Goal: Information Seeking & Learning: Learn about a topic

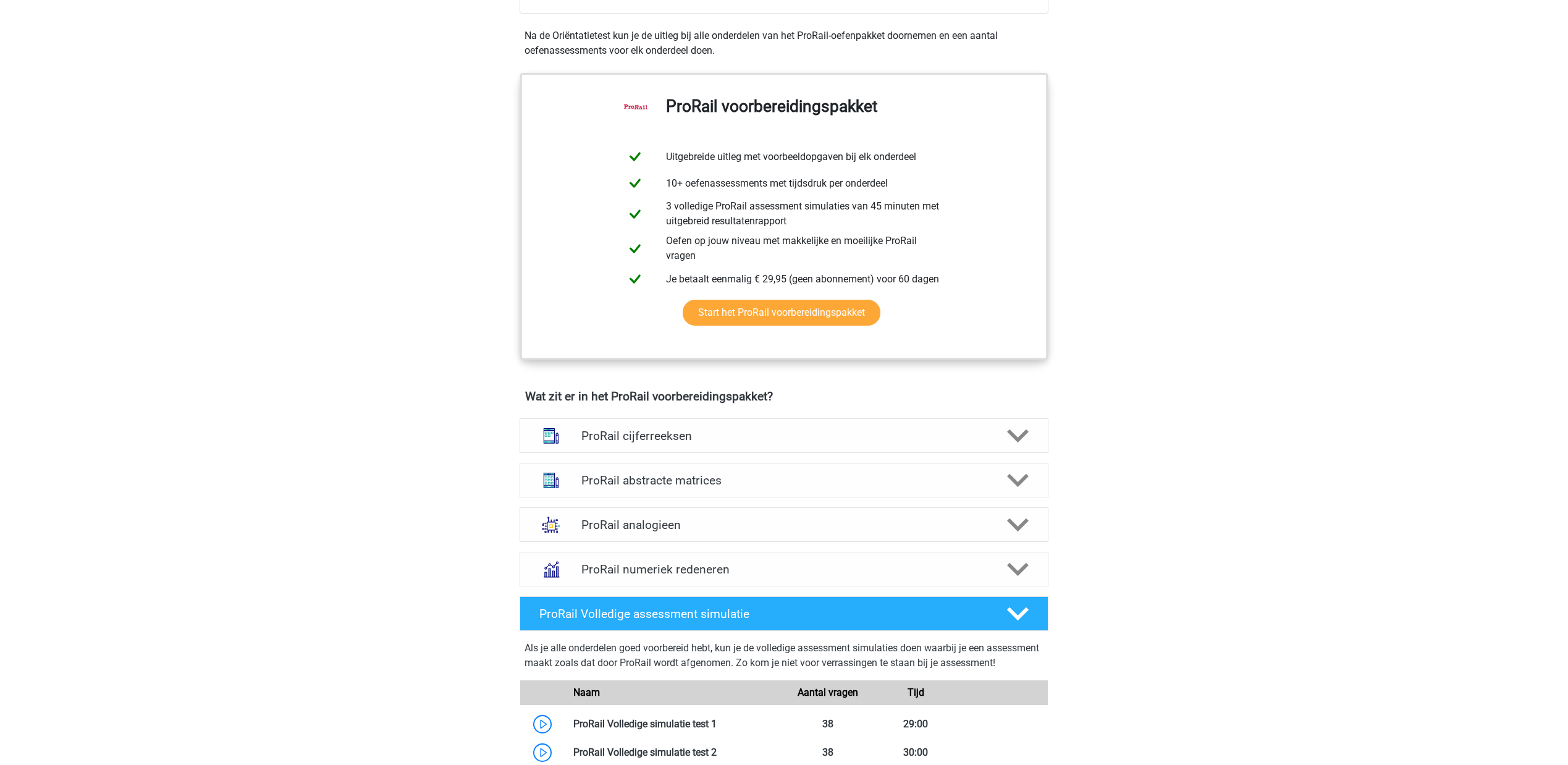
scroll to position [649, 0]
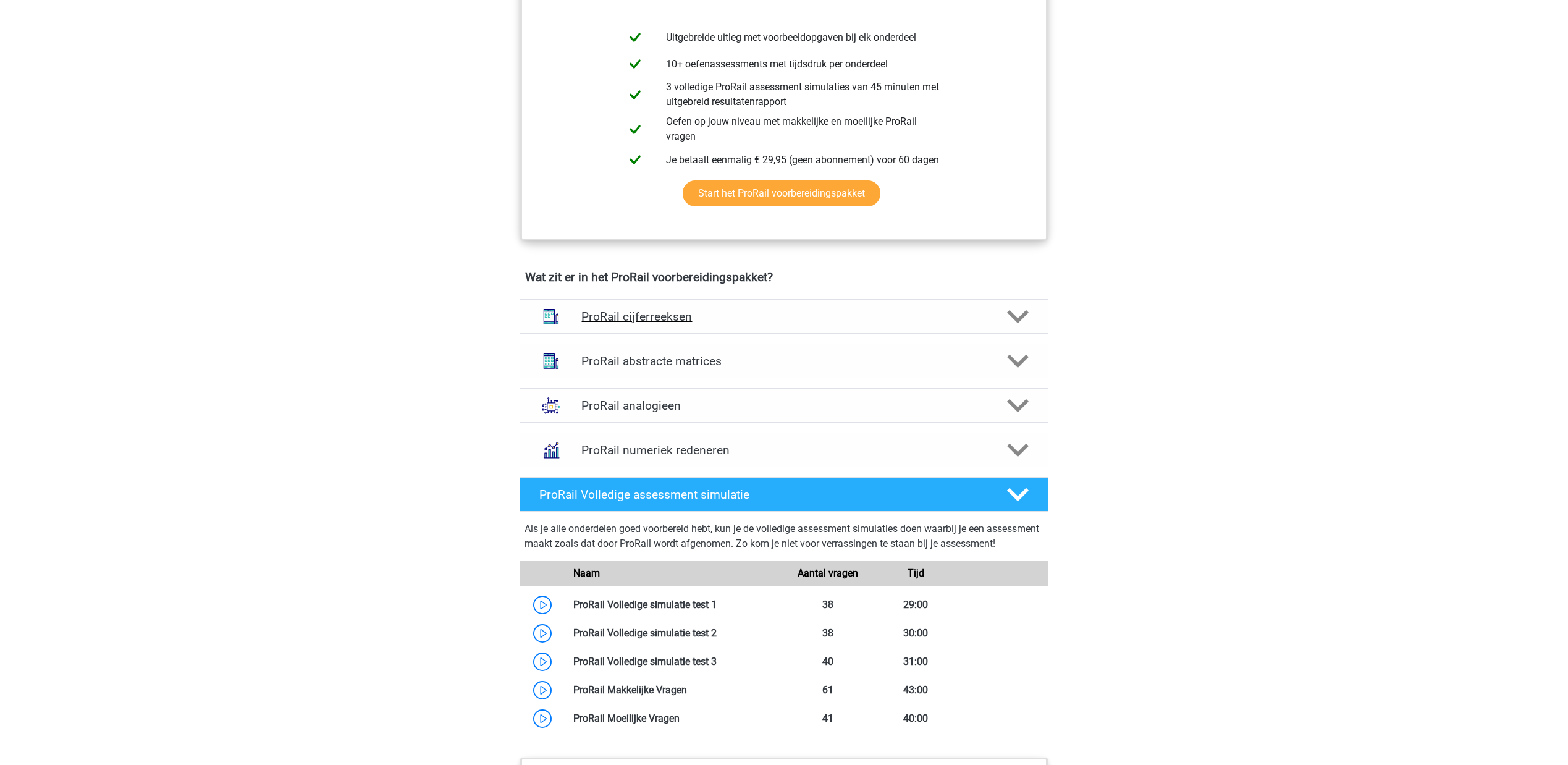
click at [991, 310] on div "ProRail cijferreeksen" at bounding box center [784, 316] width 529 height 35
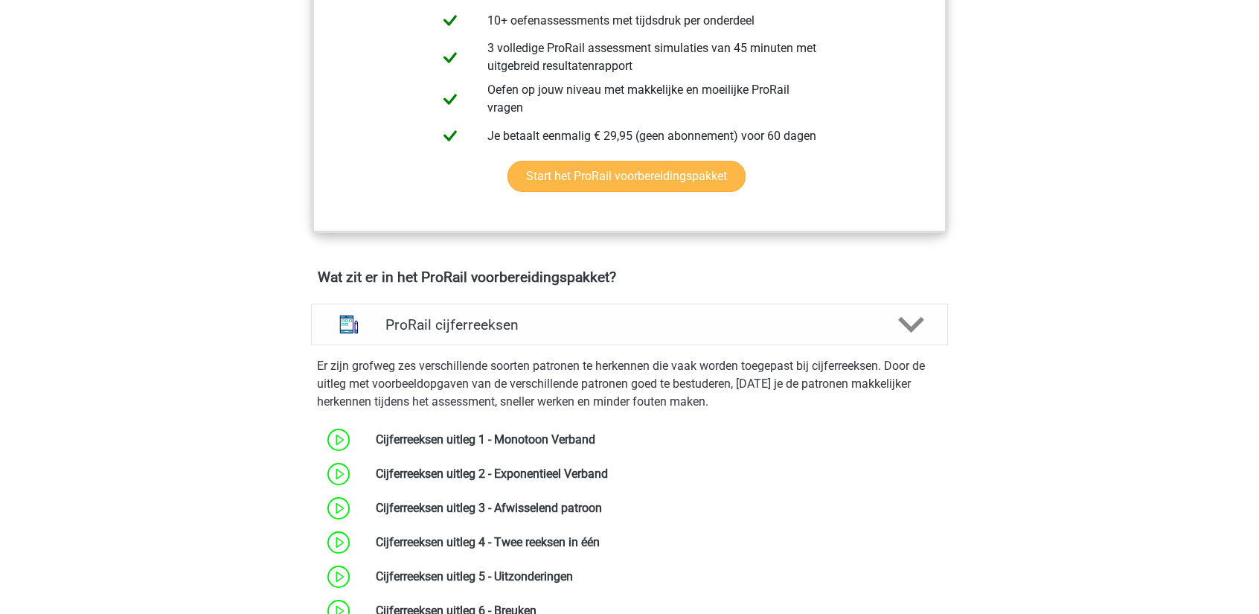
scroll to position [1004, 0]
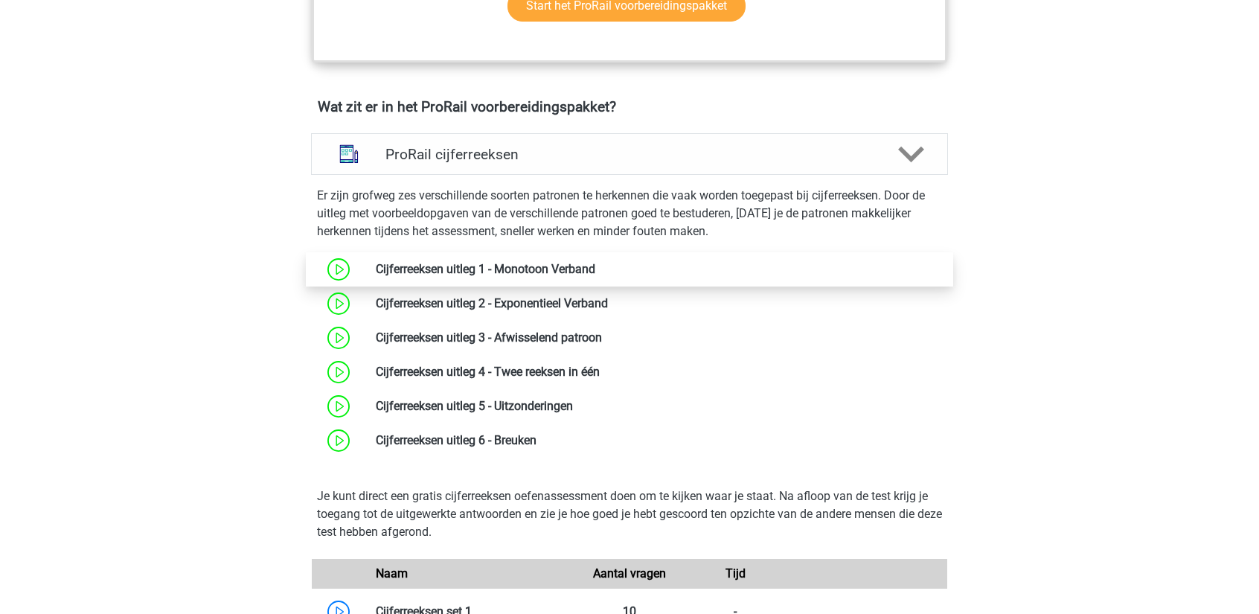
click at [595, 269] on link at bounding box center [595, 269] width 0 height 14
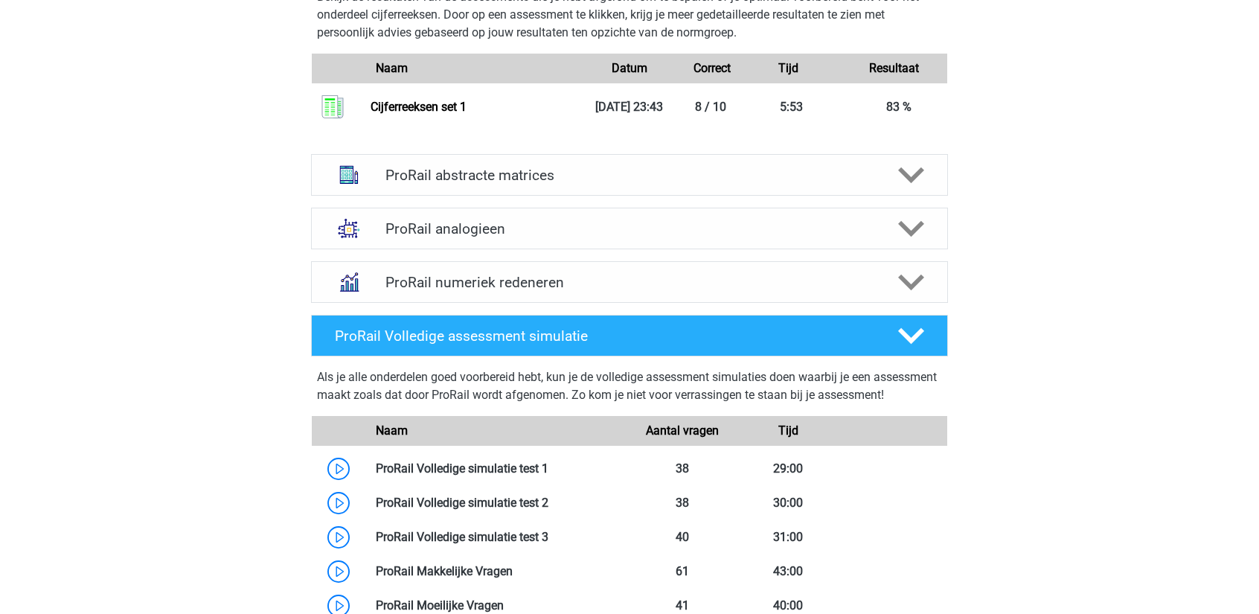
scroll to position [1896, 0]
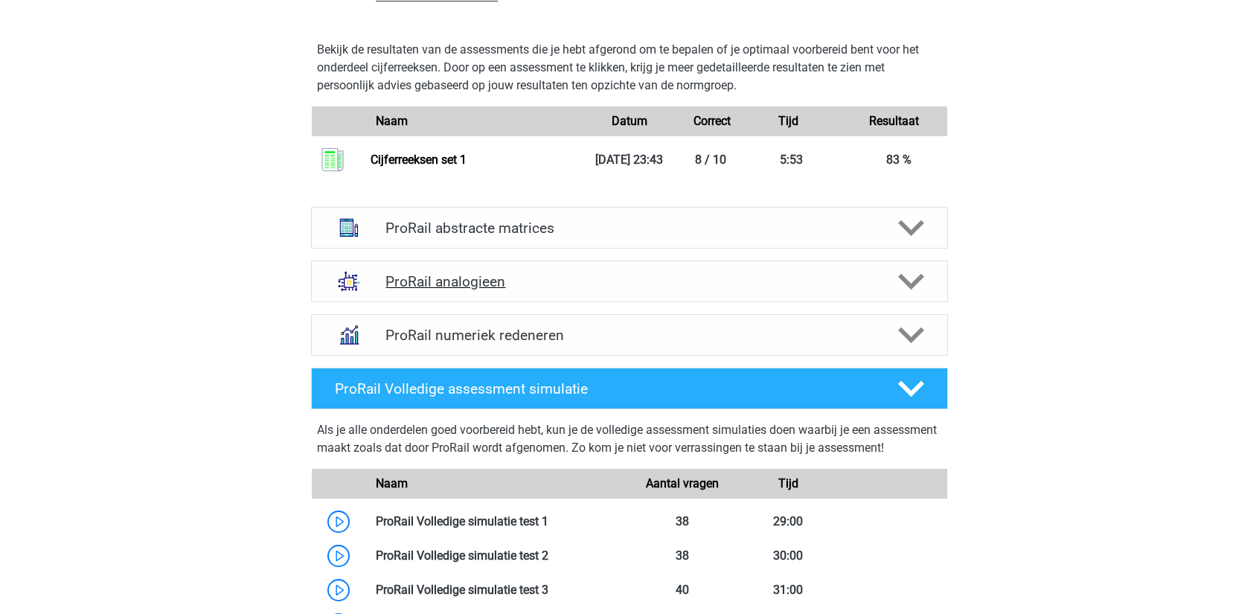
click at [906, 272] on icon at bounding box center [911, 282] width 26 height 26
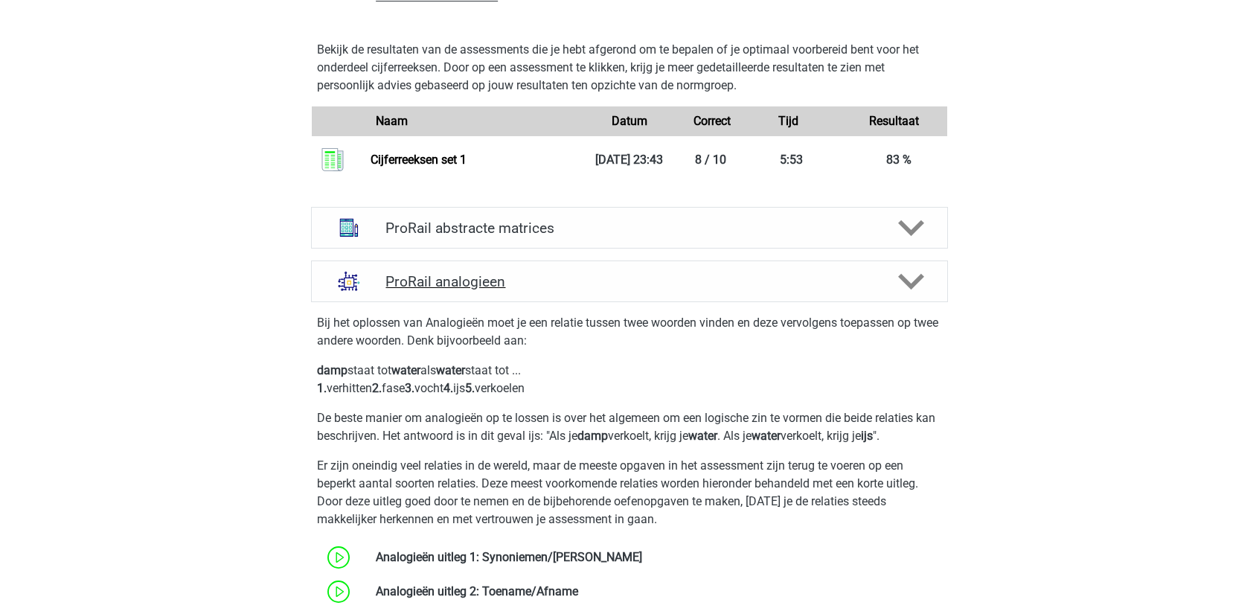
click at [907, 273] on icon at bounding box center [911, 282] width 26 height 26
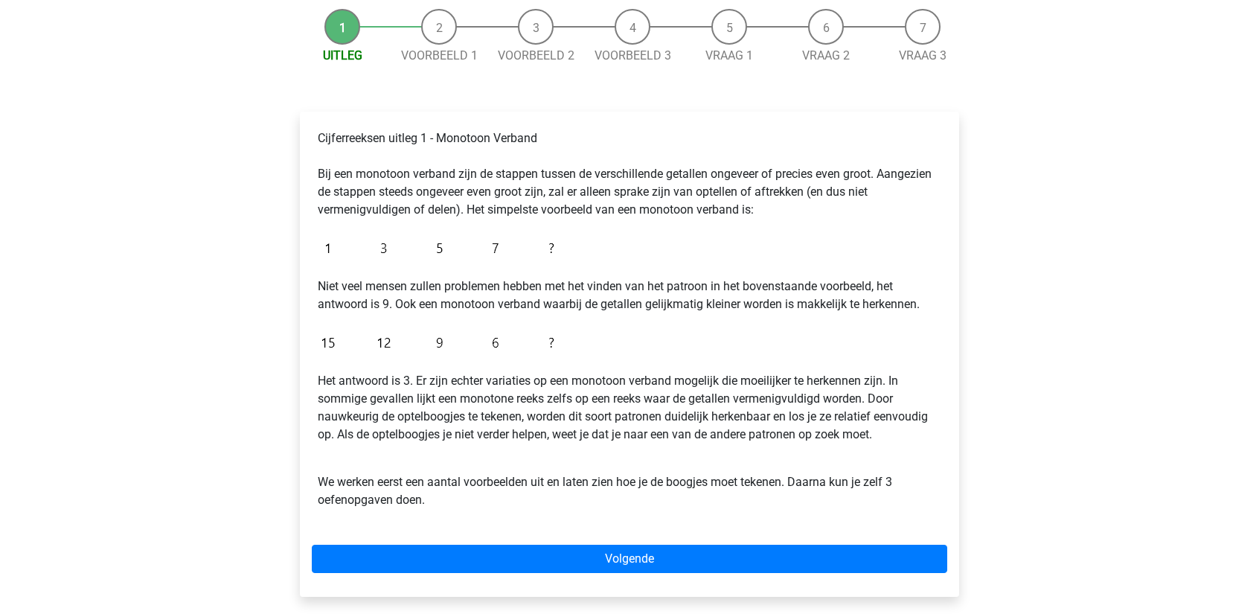
scroll to position [149, 0]
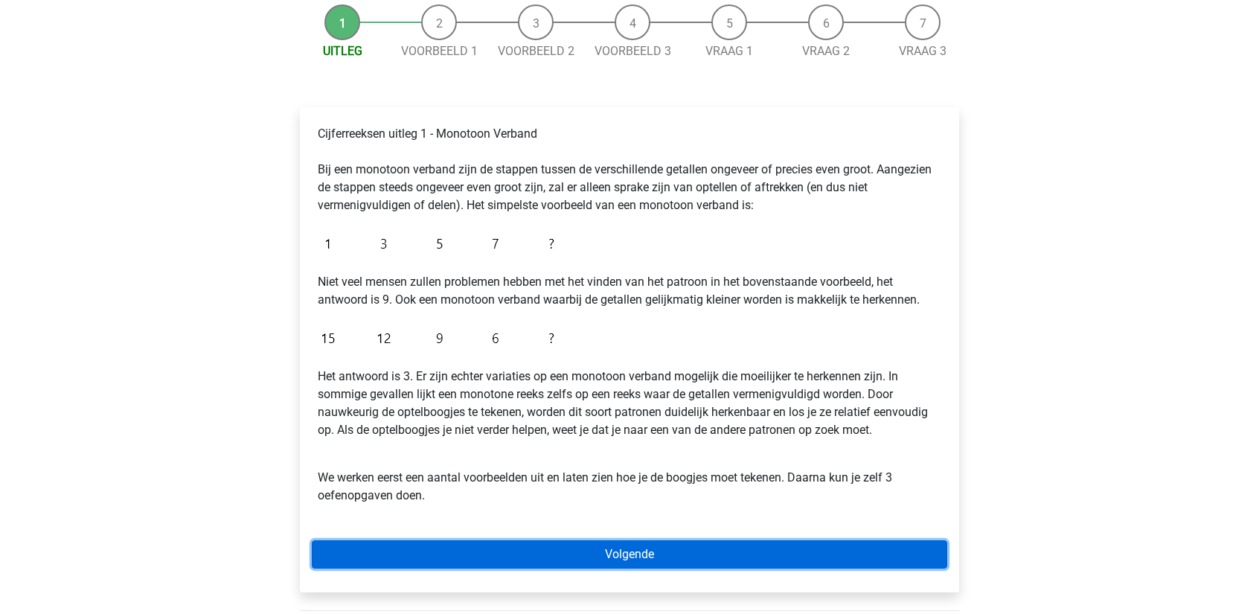
click at [554, 560] on link "Volgende" at bounding box center [629, 554] width 635 height 28
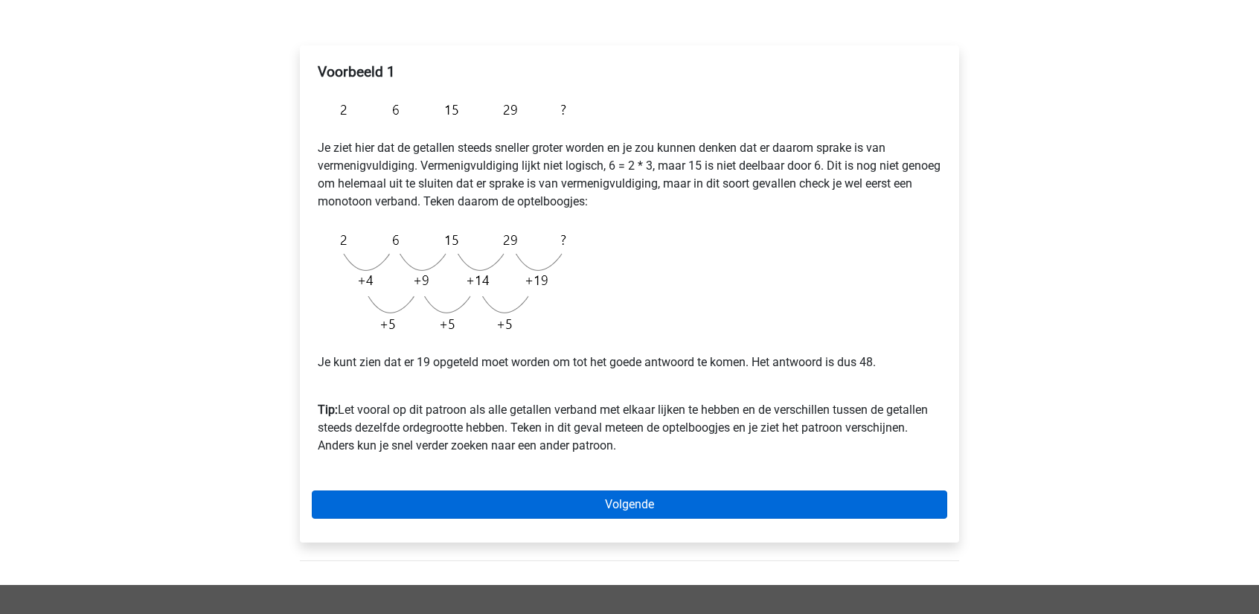
scroll to position [223, 0]
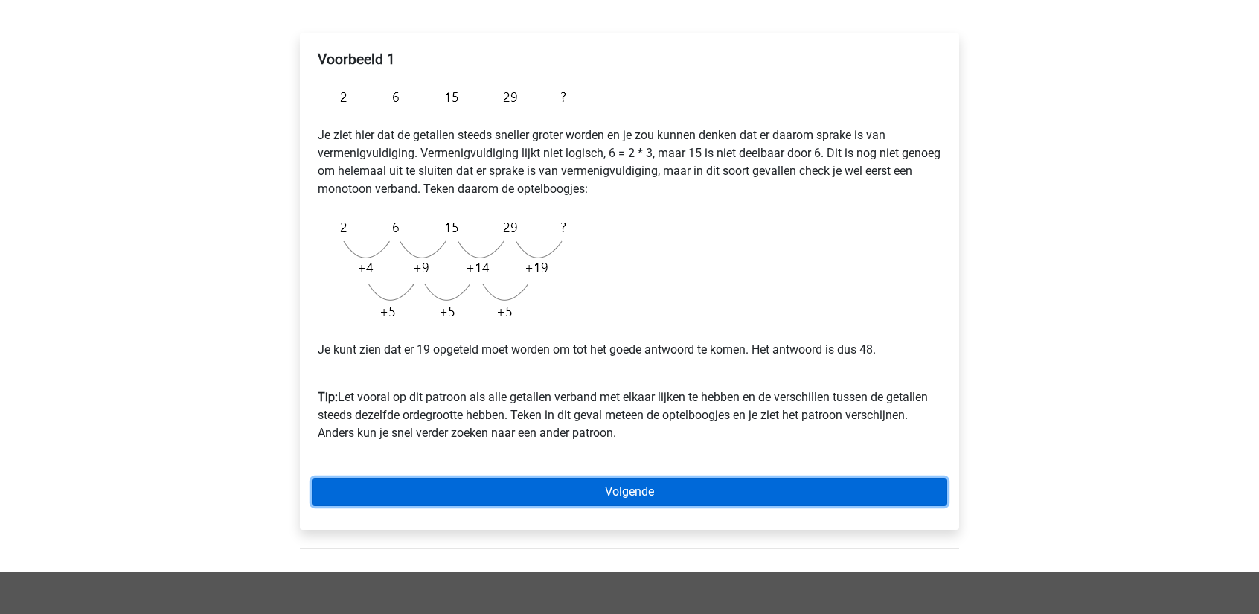
click at [535, 486] on link "Volgende" at bounding box center [629, 492] width 635 height 28
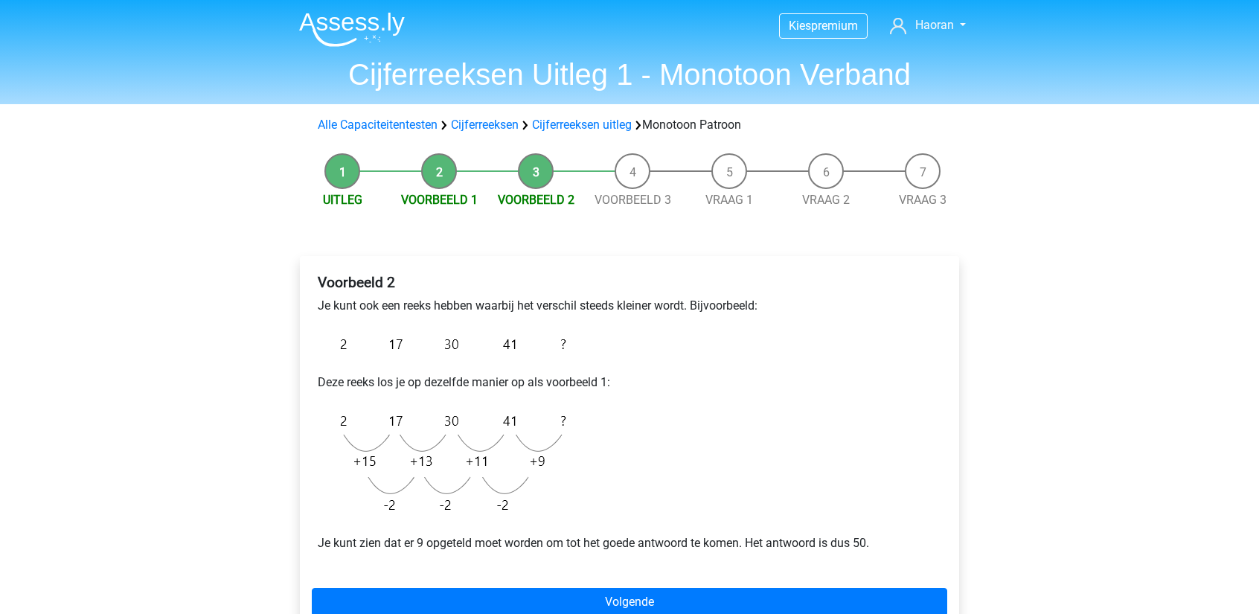
scroll to position [149, 0]
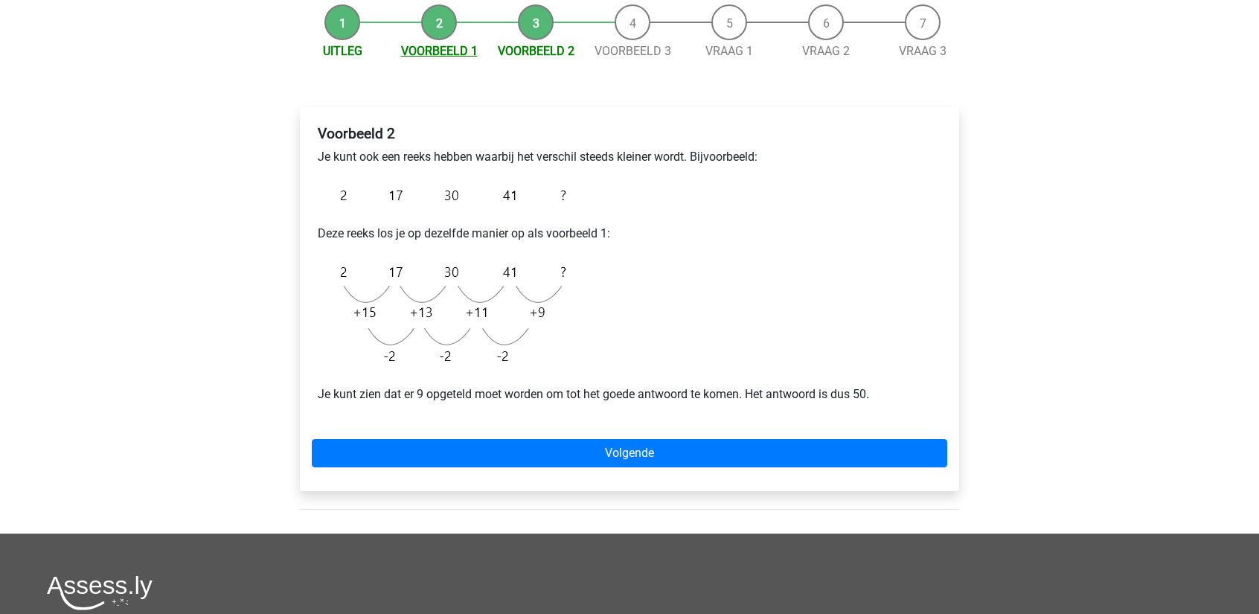
click at [429, 56] on link "Voorbeeld 1" at bounding box center [439, 51] width 77 height 14
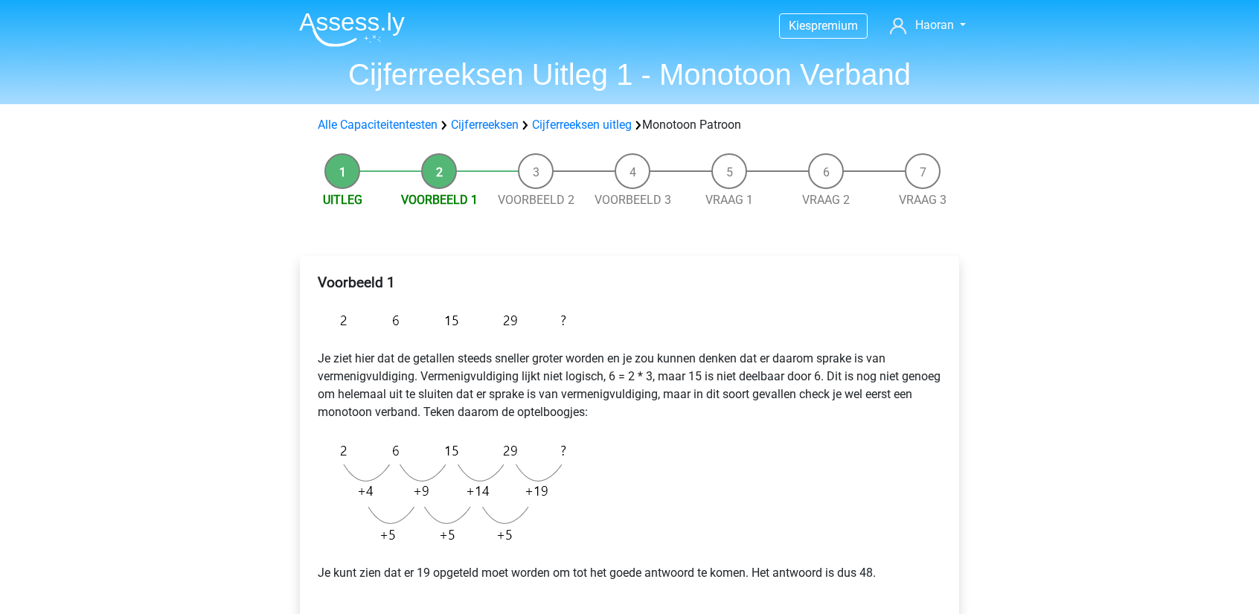
scroll to position [74, 0]
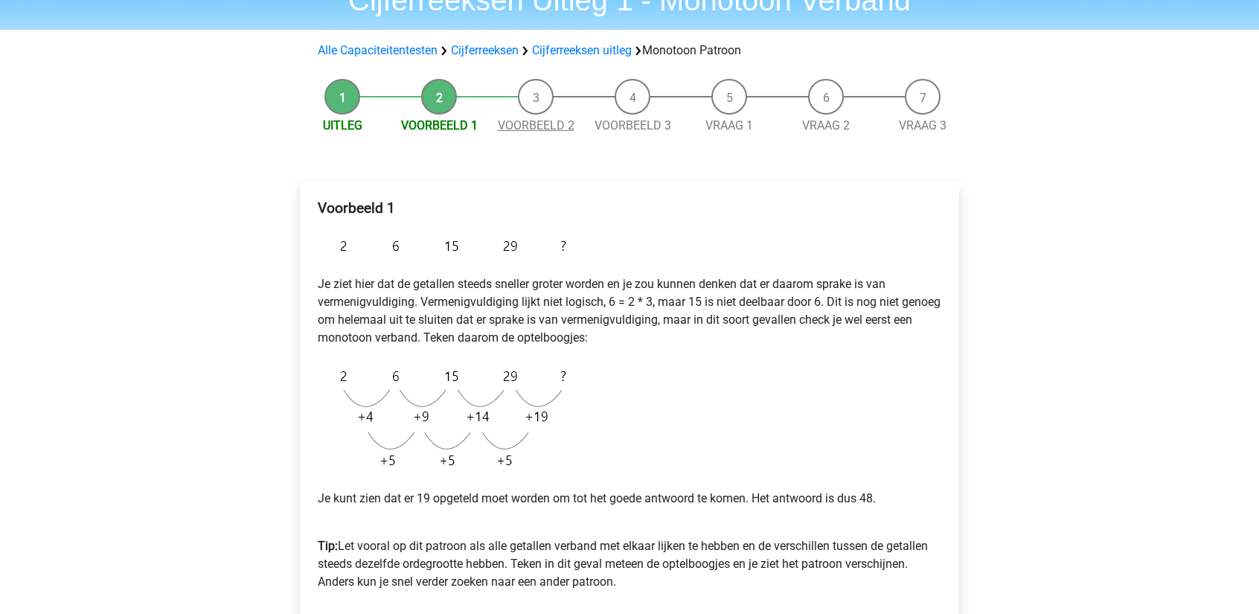
click at [523, 126] on link "Voorbeeld 2" at bounding box center [536, 125] width 77 height 14
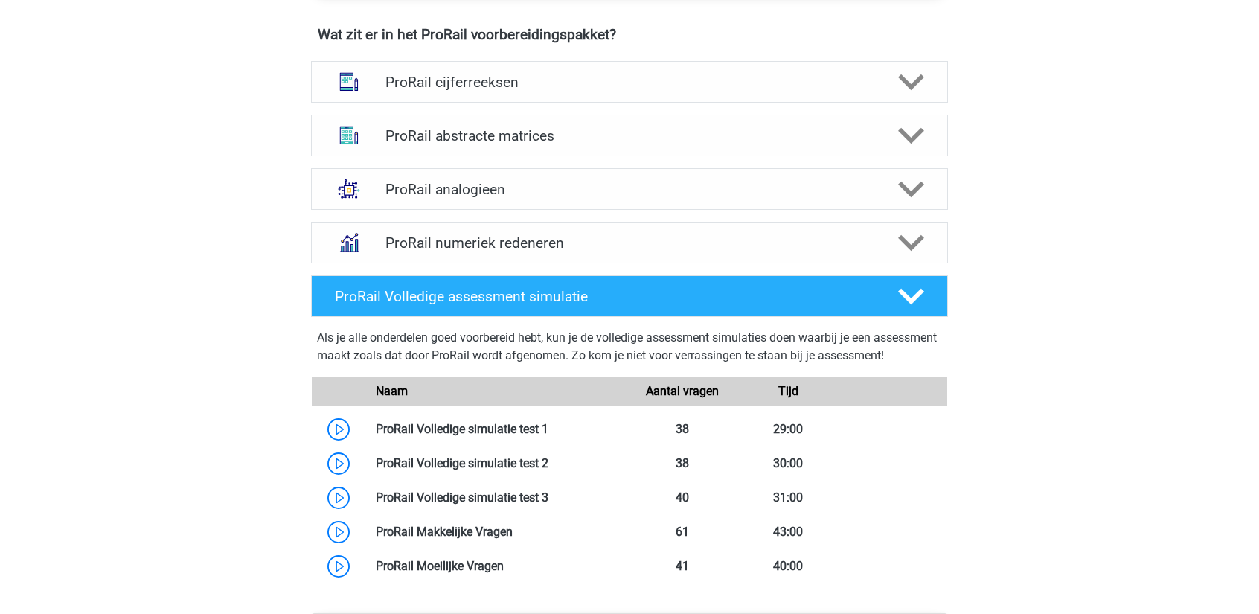
scroll to position [1042, 0]
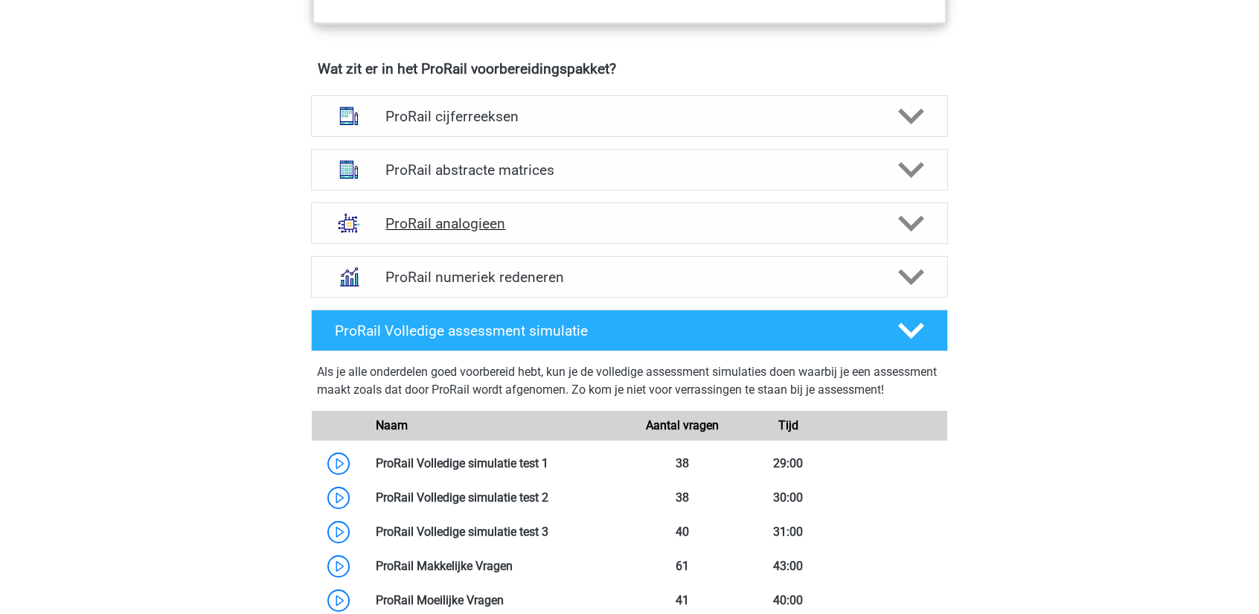
click at [615, 222] on h4 "ProRail analogieen" at bounding box center [628, 223] width 487 height 17
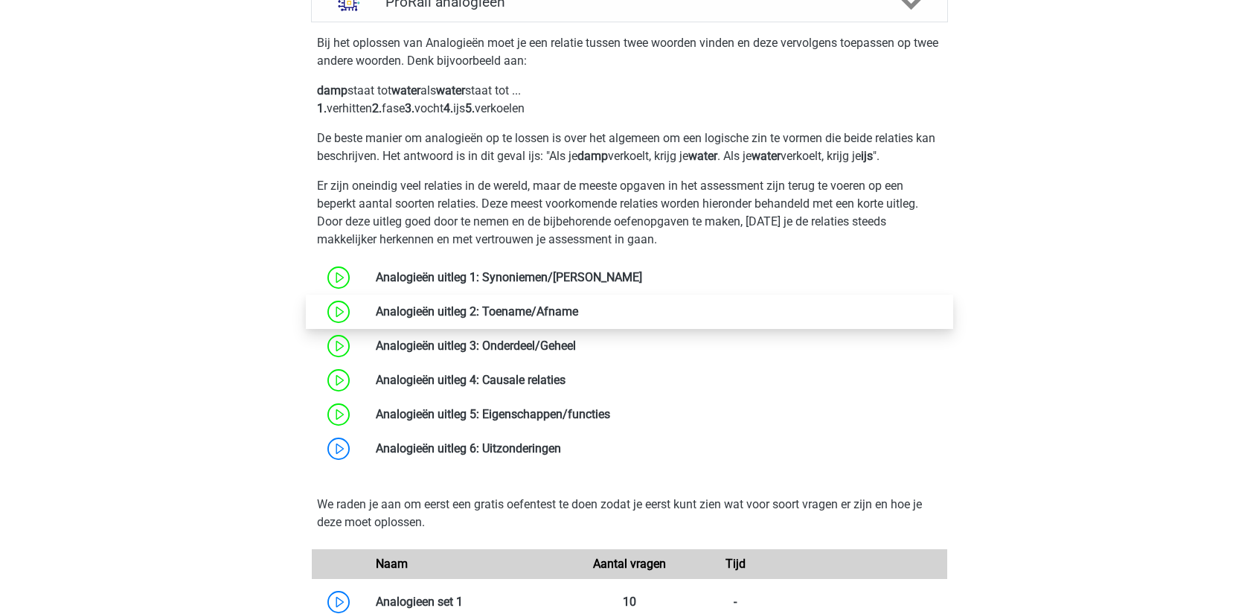
scroll to position [1265, 0]
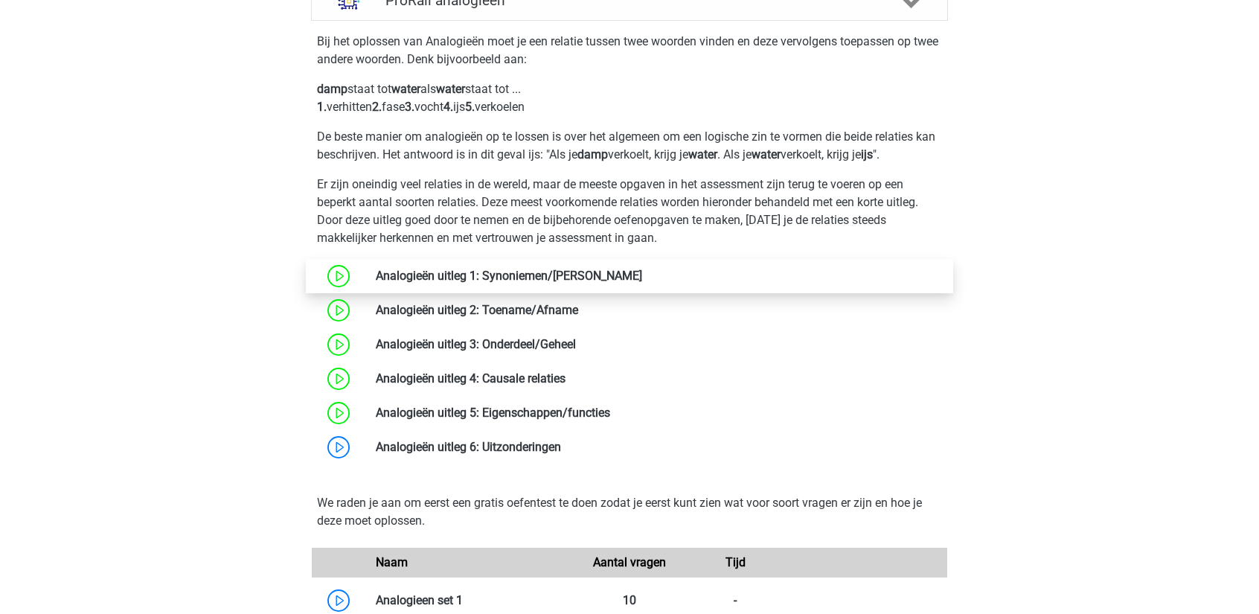
click at [642, 269] on link at bounding box center [642, 276] width 0 height 14
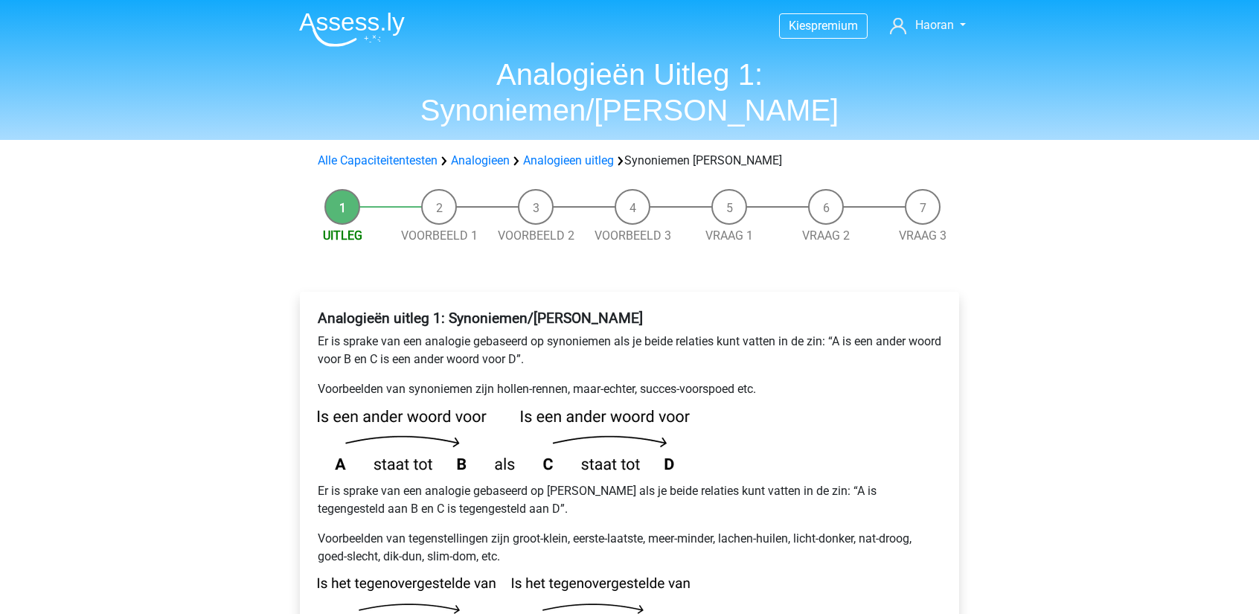
scroll to position [223, 0]
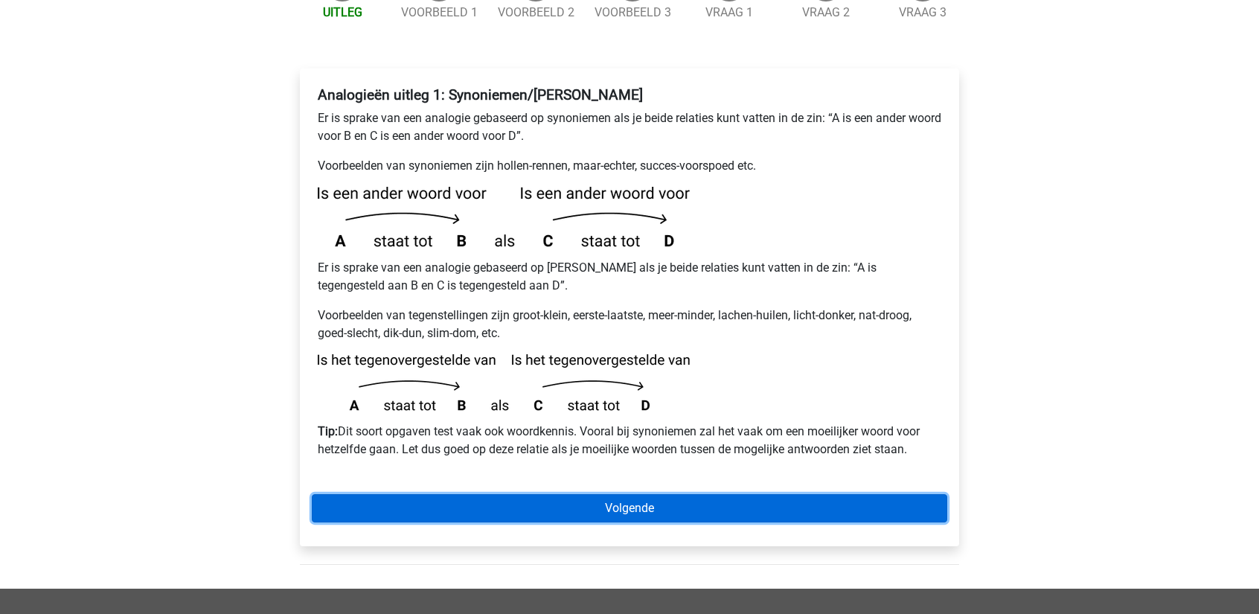
click at [719, 494] on link "Volgende" at bounding box center [629, 508] width 635 height 28
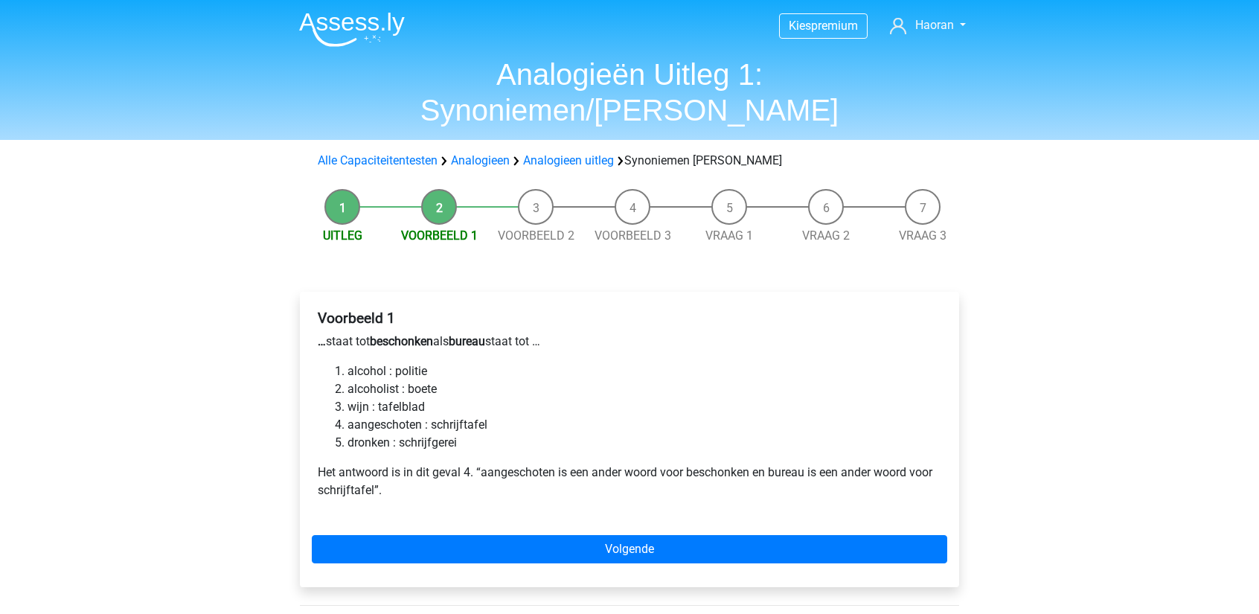
scroll to position [74, 0]
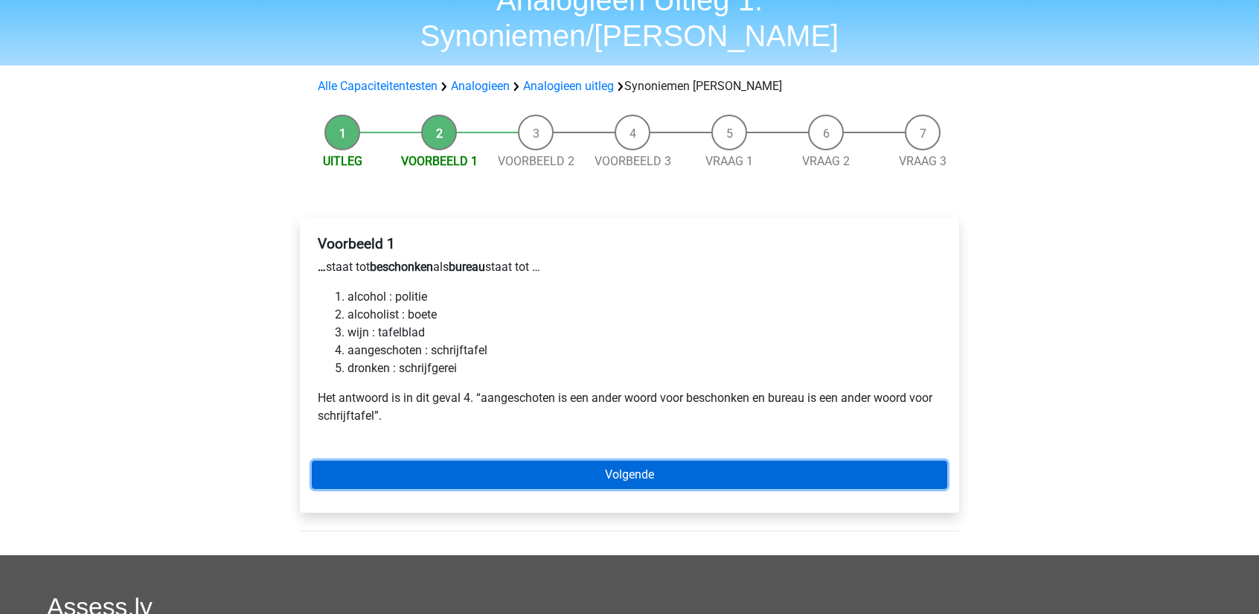
click at [588, 461] on link "Volgende" at bounding box center [629, 475] width 635 height 28
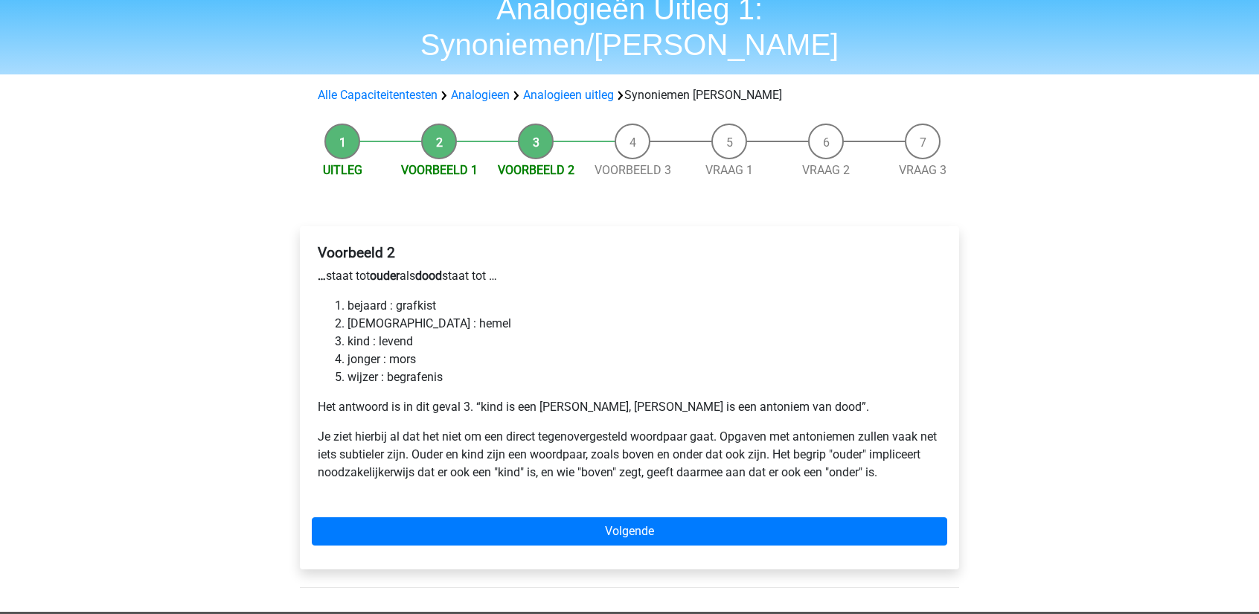
scroll to position [74, 0]
